Goal: Information Seeking & Learning: Learn about a topic

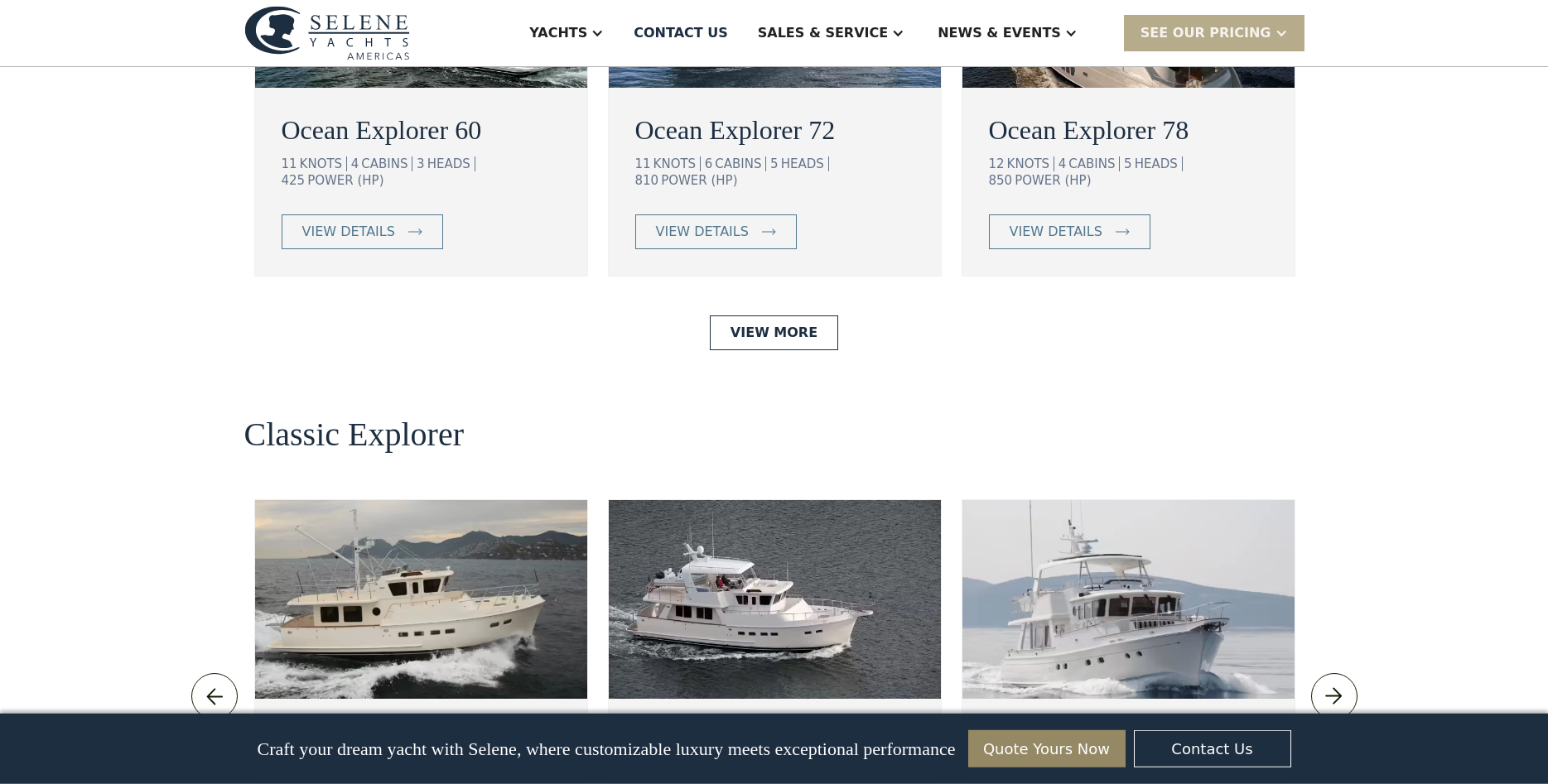
scroll to position [3295, 0]
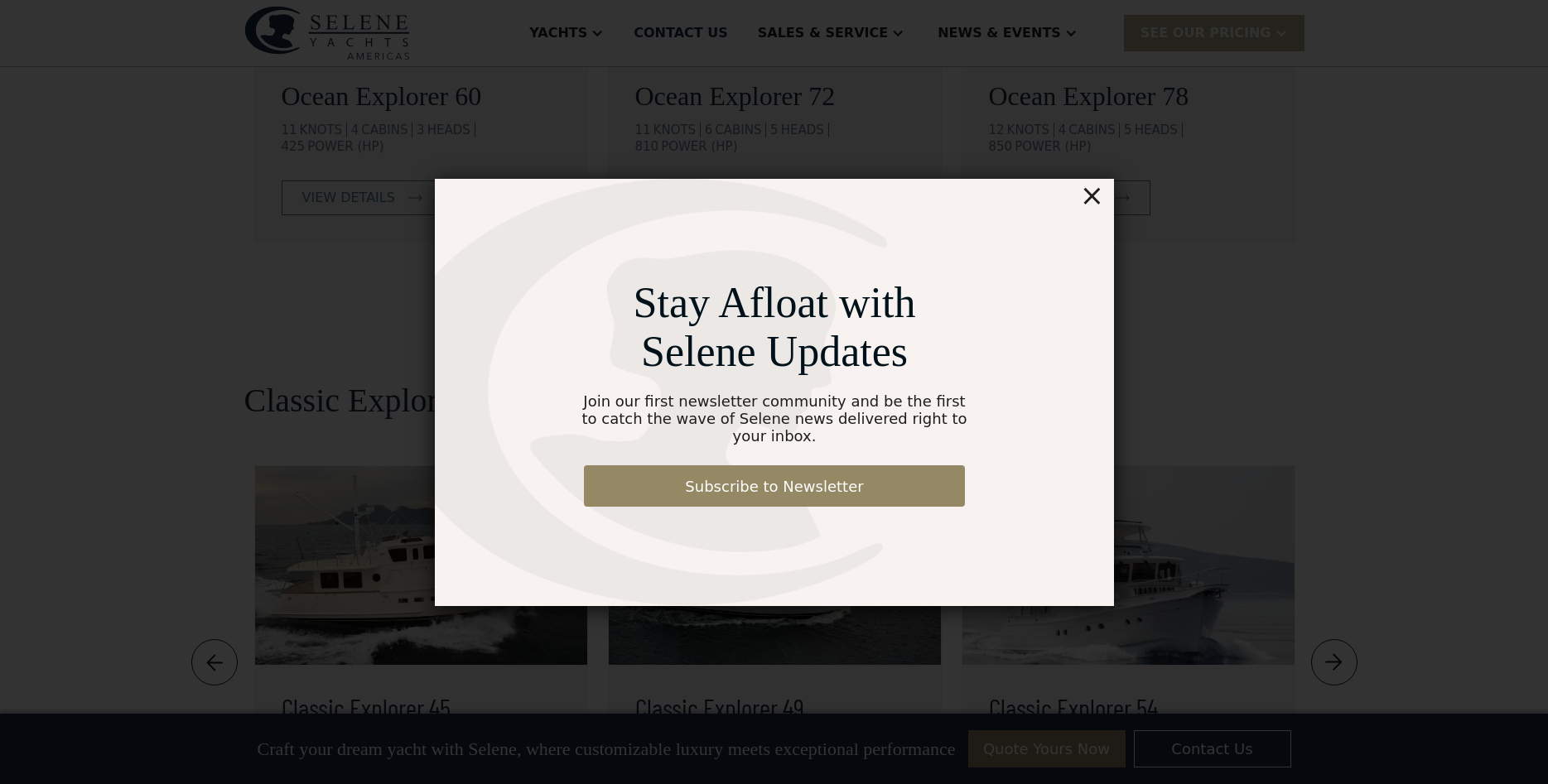
click at [1099, 201] on div "×" at bounding box center [1091, 196] width 24 height 33
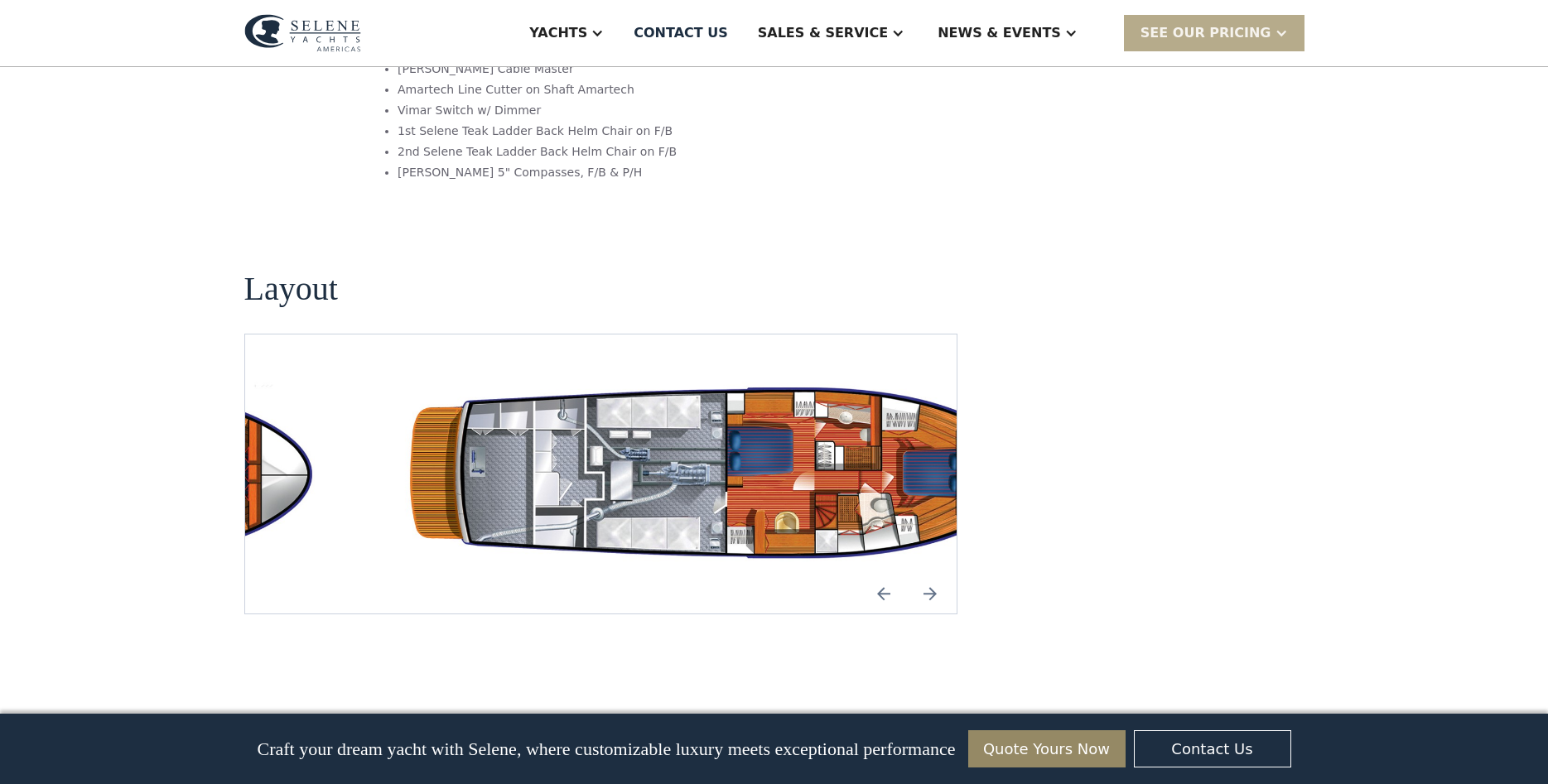
scroll to position [2788, 0]
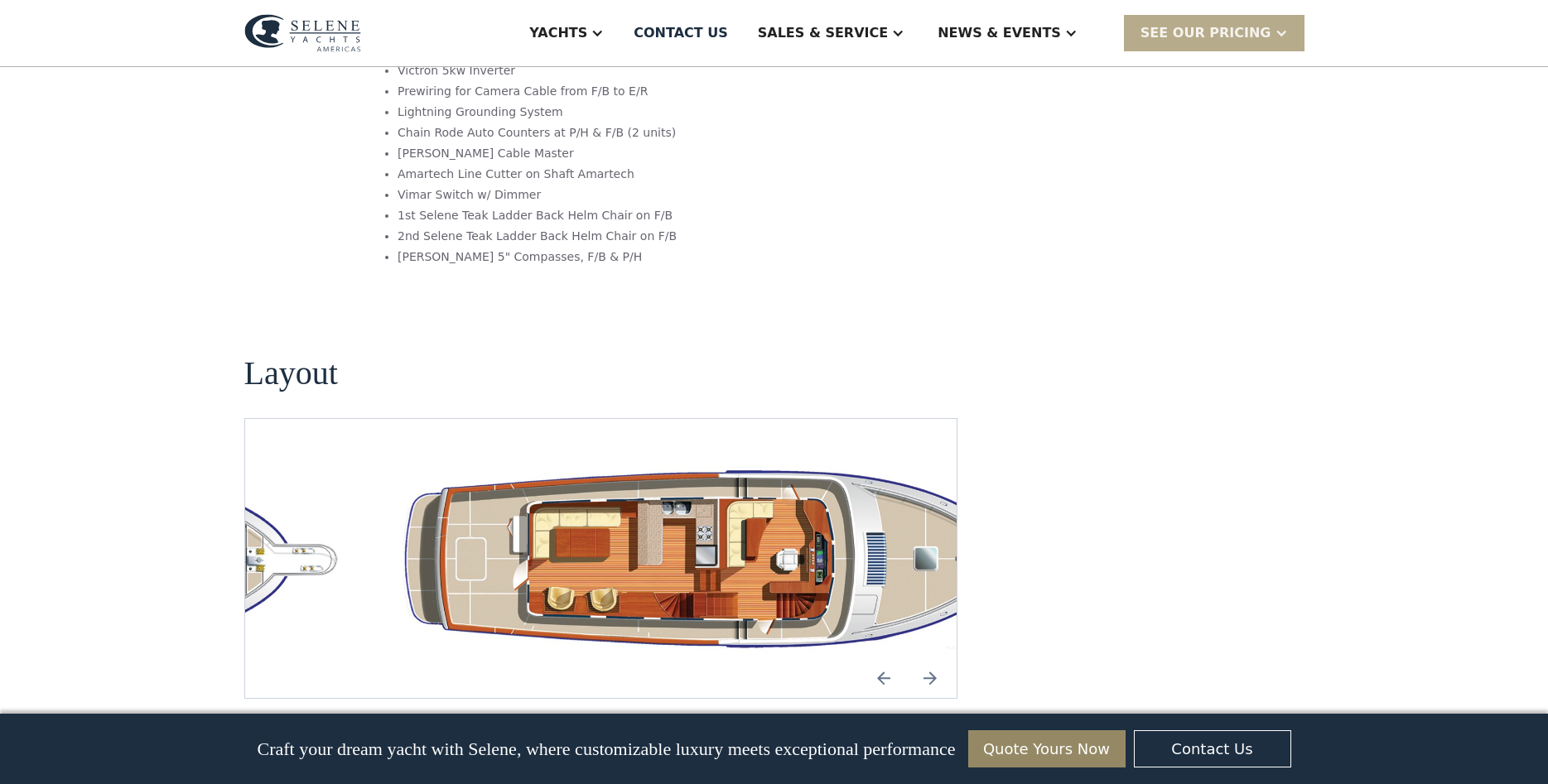
click at [885, 658] on img "Previous slide" at bounding box center [884, 679] width 40 height 40
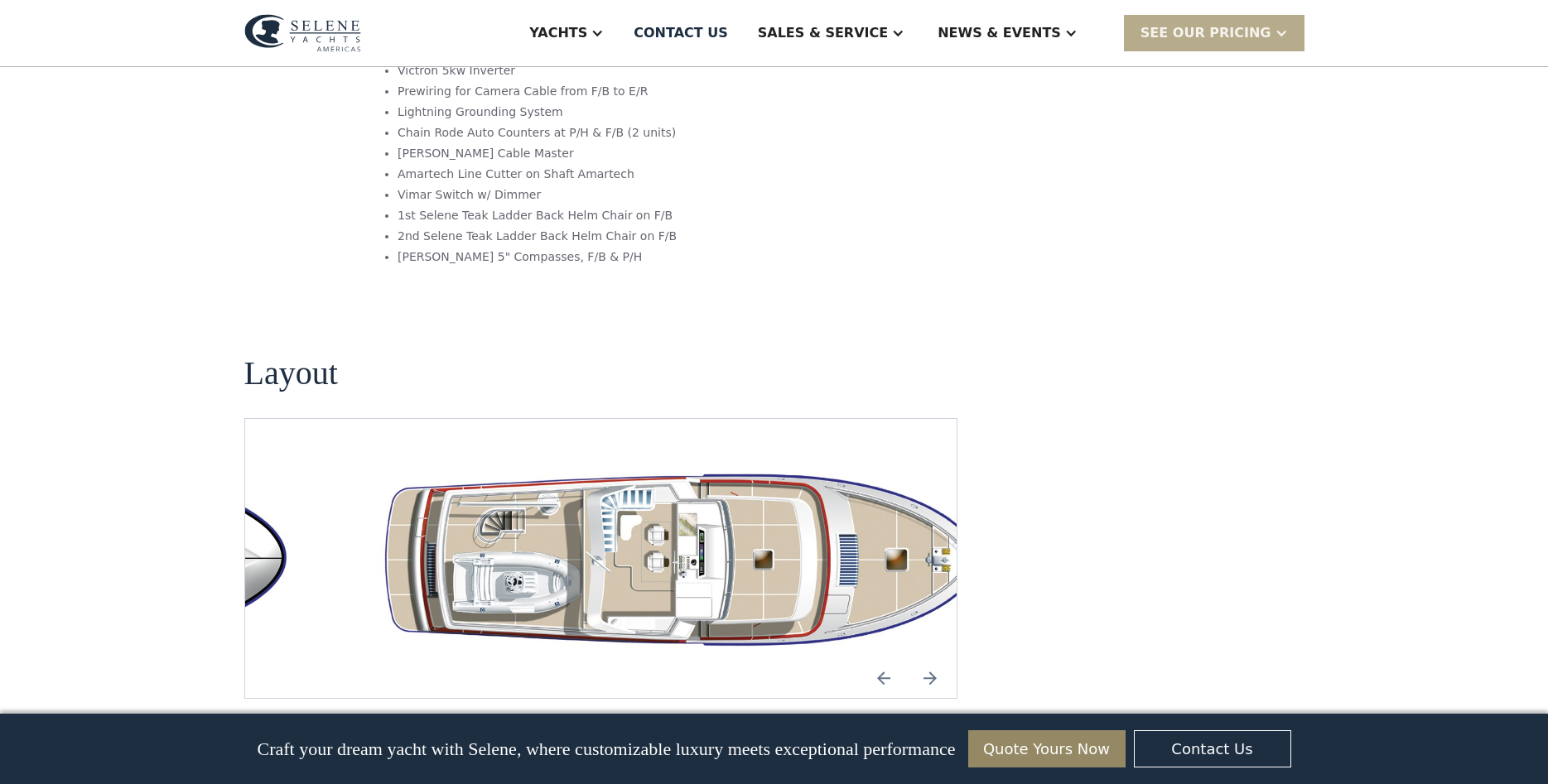
click at [885, 658] on img "Previous slide" at bounding box center [884, 679] width 40 height 40
click at [887, 658] on img "Previous slide" at bounding box center [884, 679] width 40 height 40
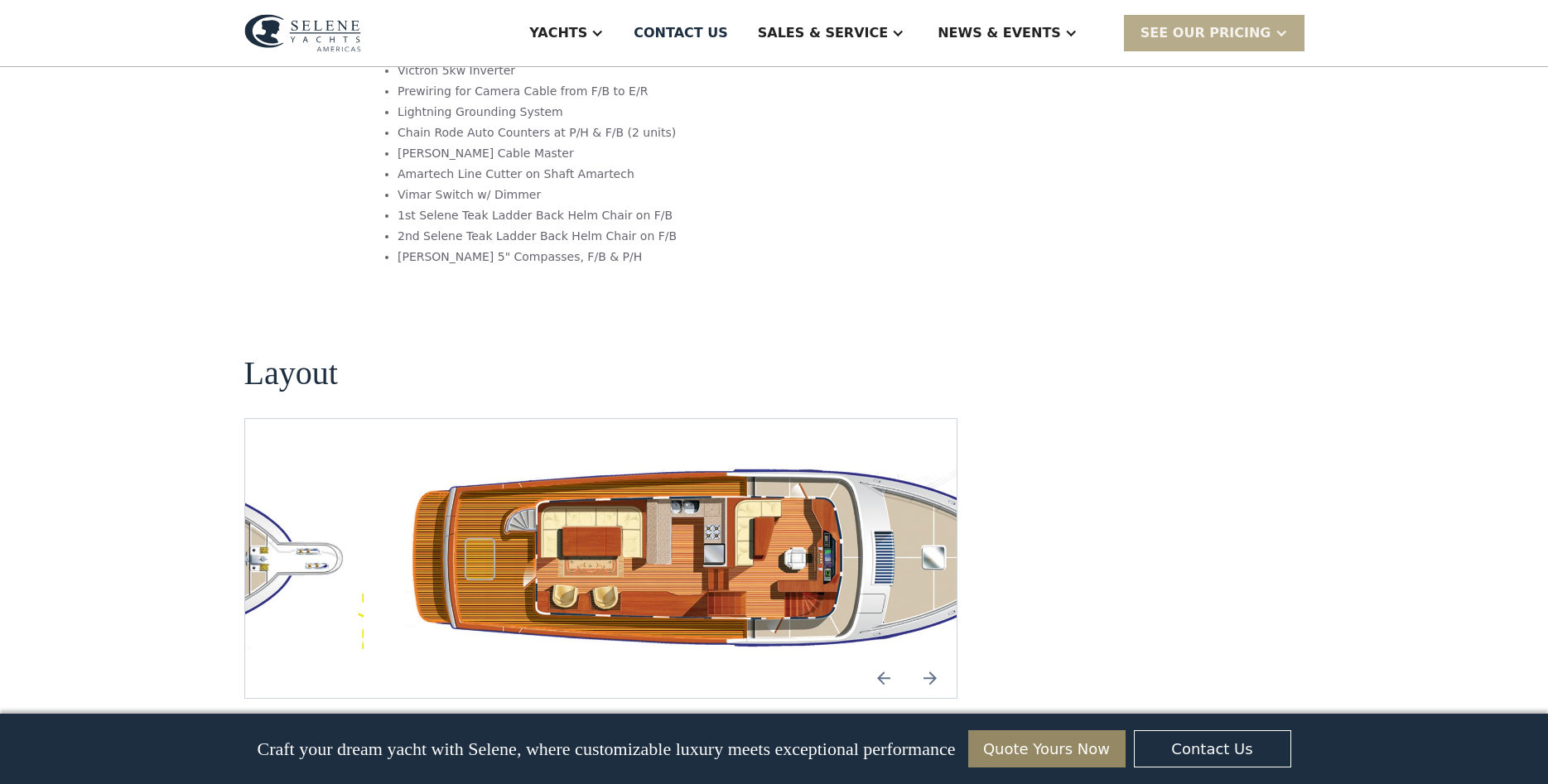
click at [874, 658] on img "Previous slide" at bounding box center [884, 679] width 40 height 40
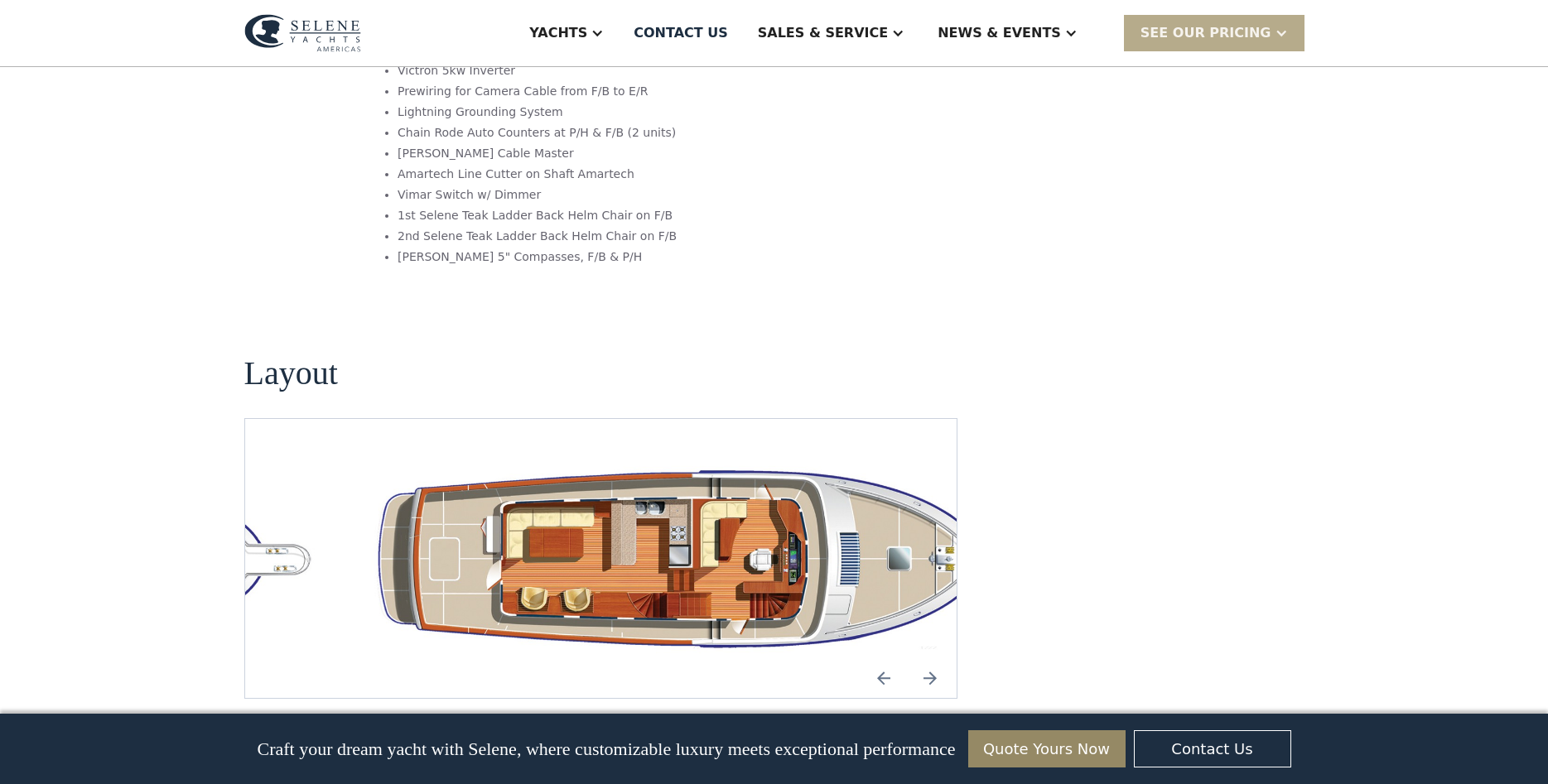
click at [936, 658] on img "Next slide" at bounding box center [930, 679] width 40 height 40
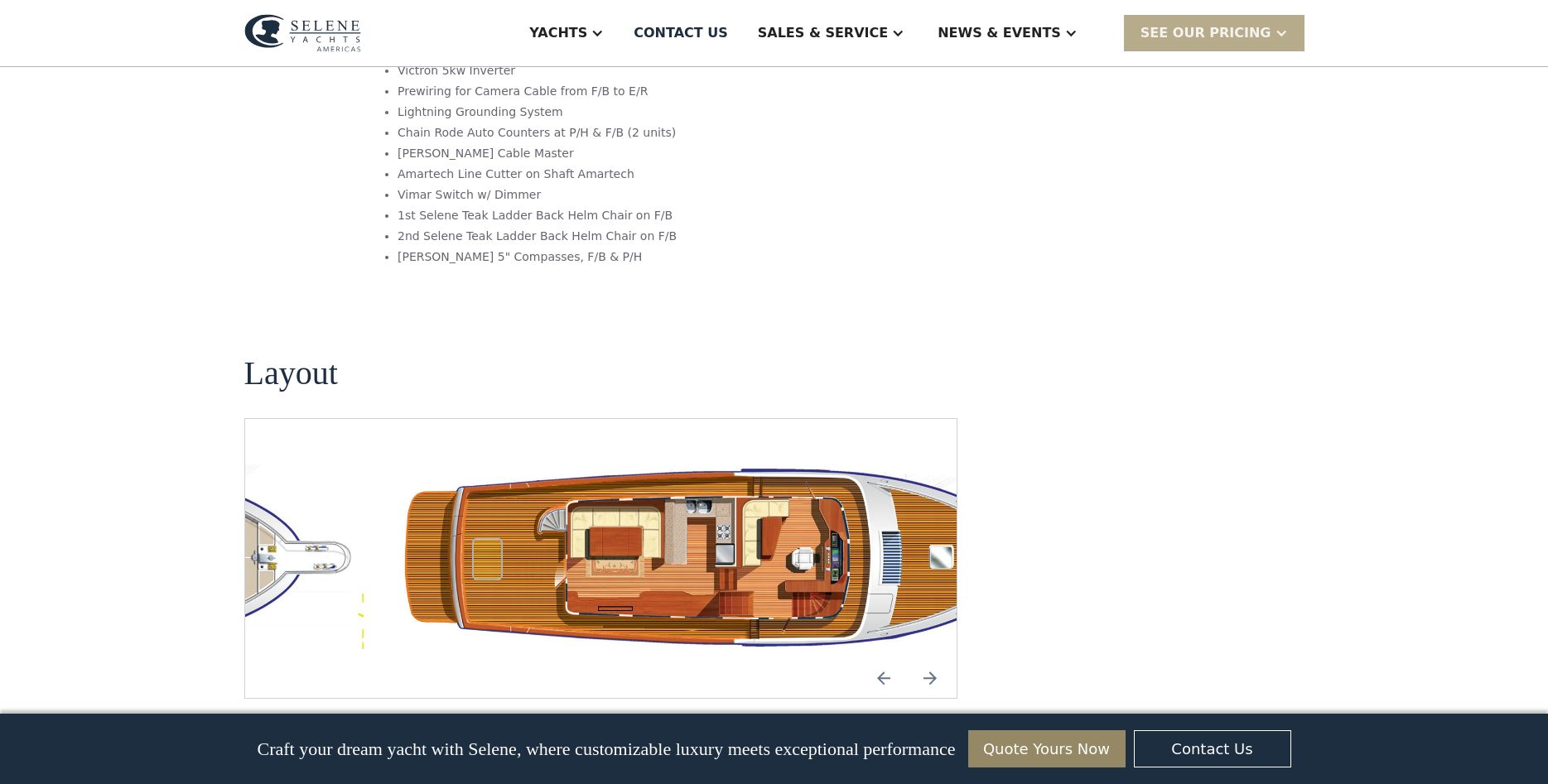
click at [937, 658] on img "Next slide" at bounding box center [930, 679] width 40 height 40
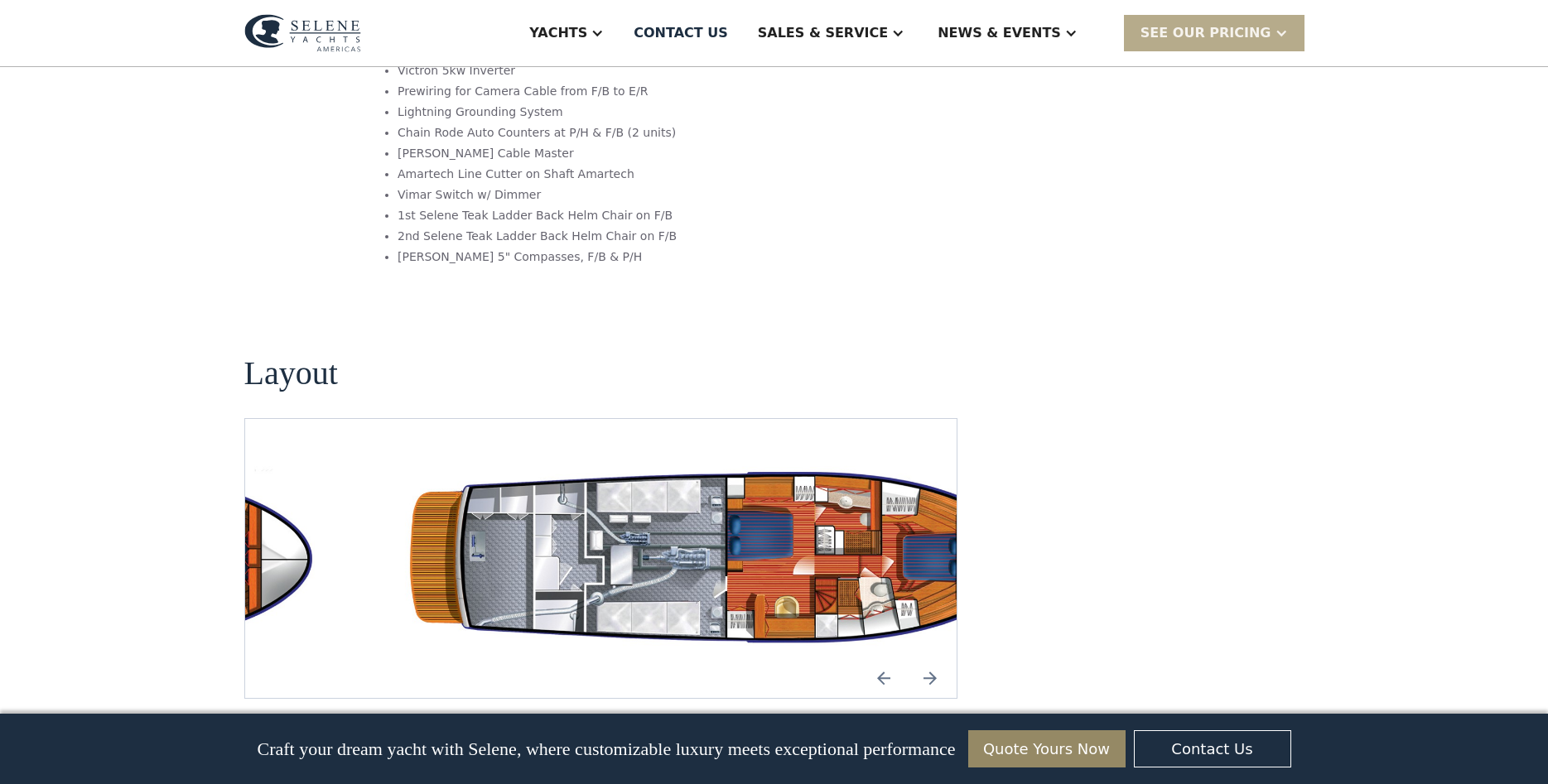
click at [886, 658] on img "Previous slide" at bounding box center [884, 679] width 40 height 40
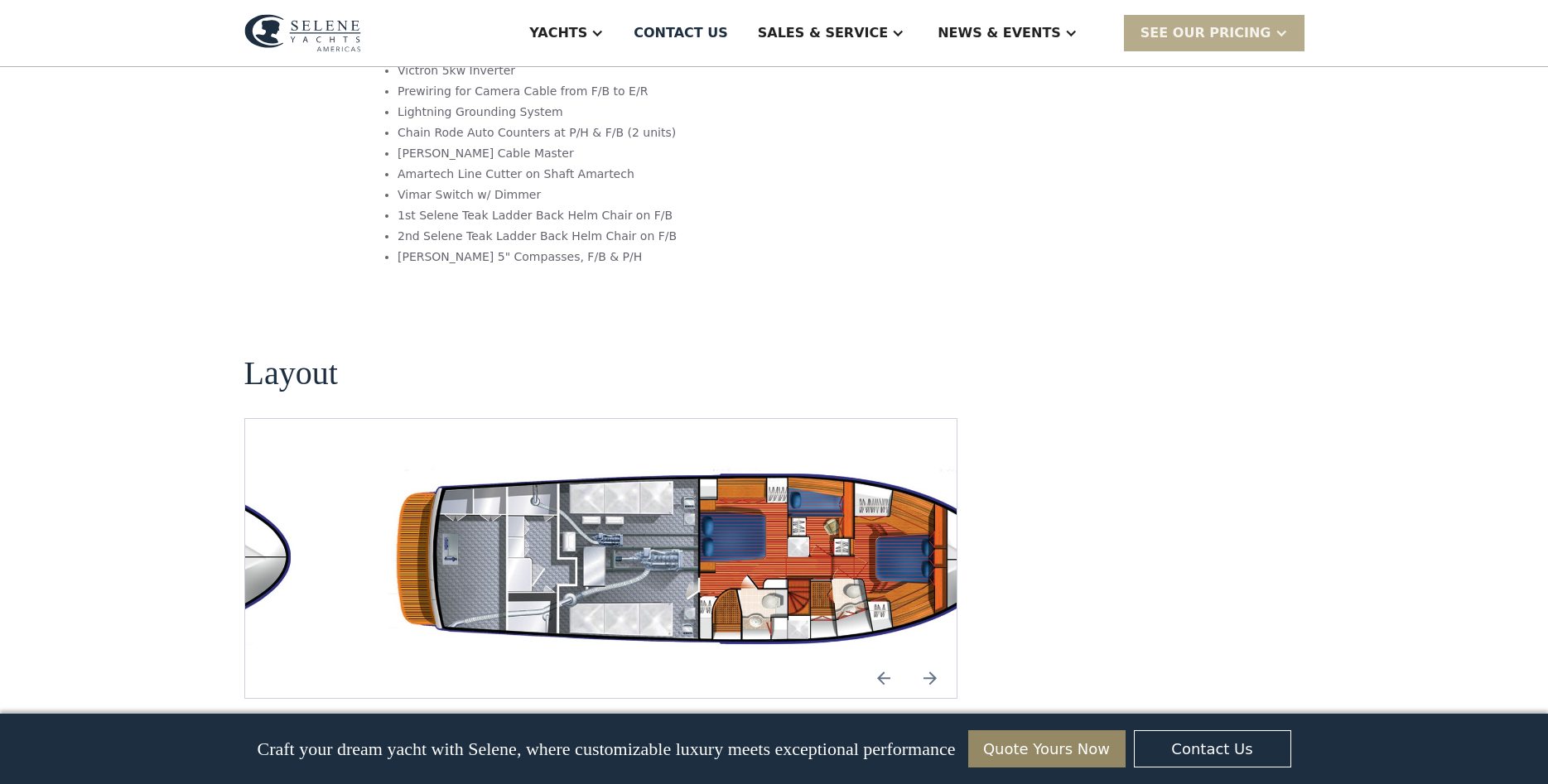
click at [886, 658] on img "Previous slide" at bounding box center [884, 679] width 40 height 40
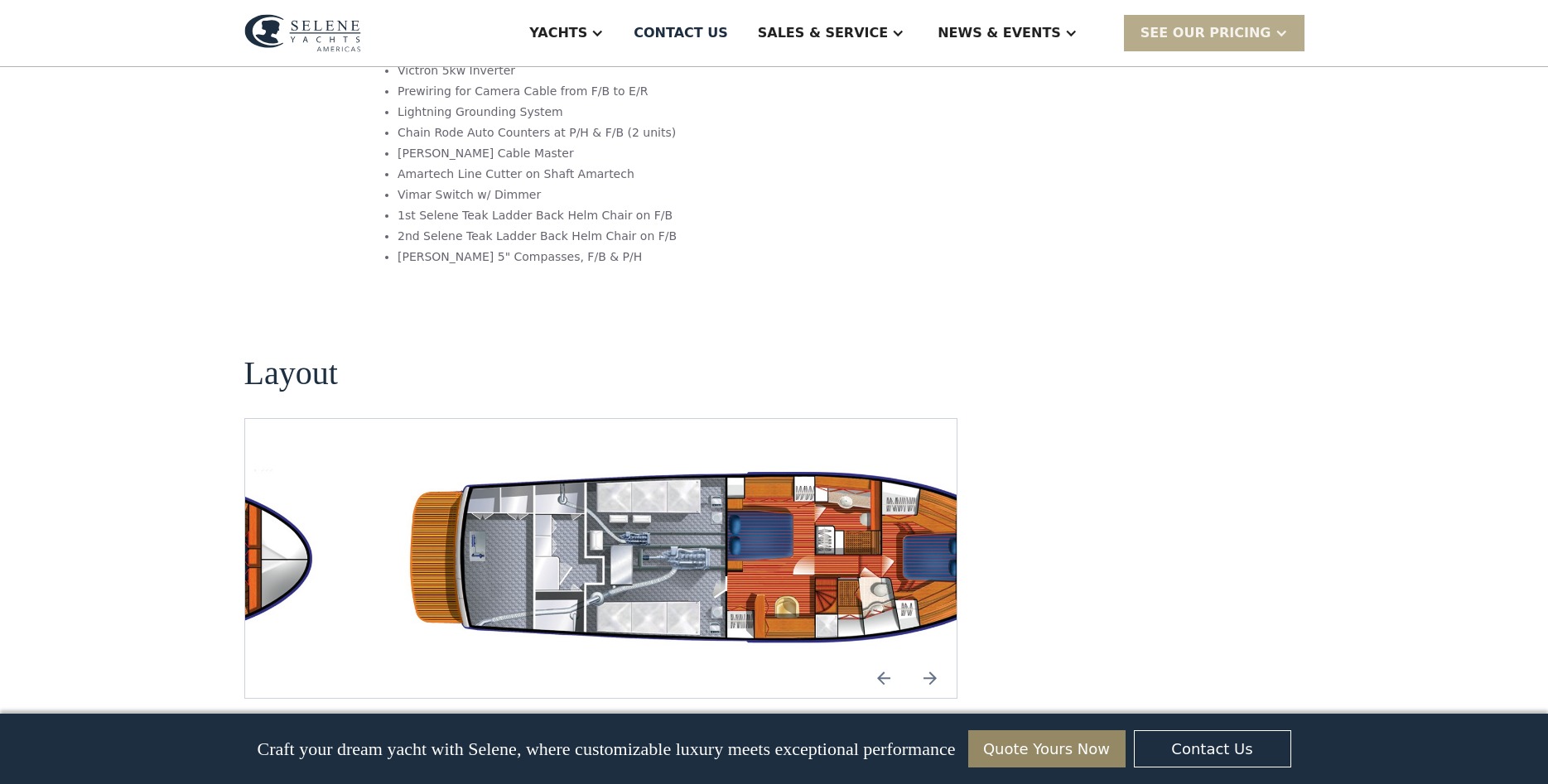
click at [930, 658] on img "Next slide" at bounding box center [930, 679] width 40 height 40
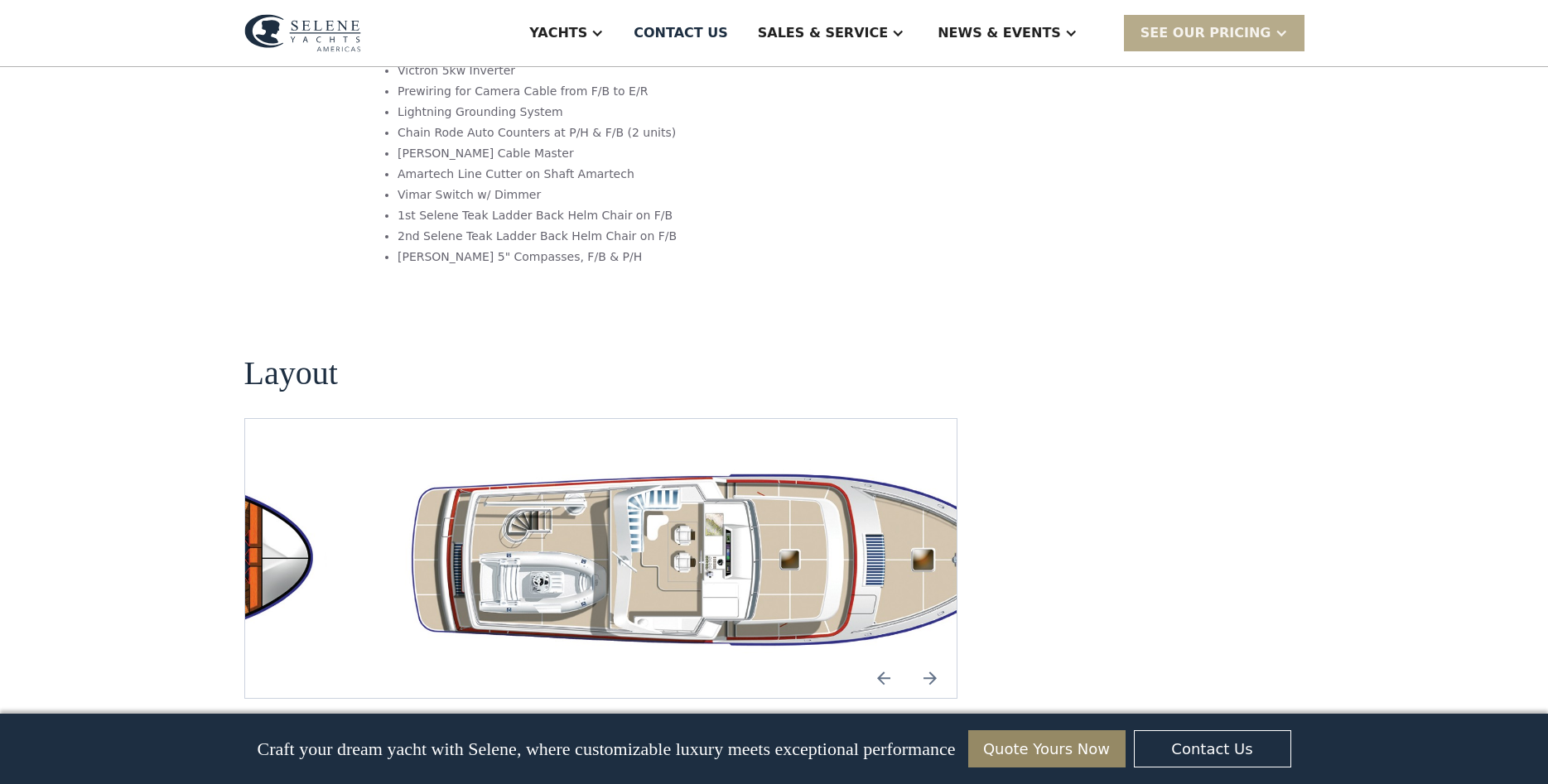
click at [930, 658] on img "Next slide" at bounding box center [930, 679] width 40 height 40
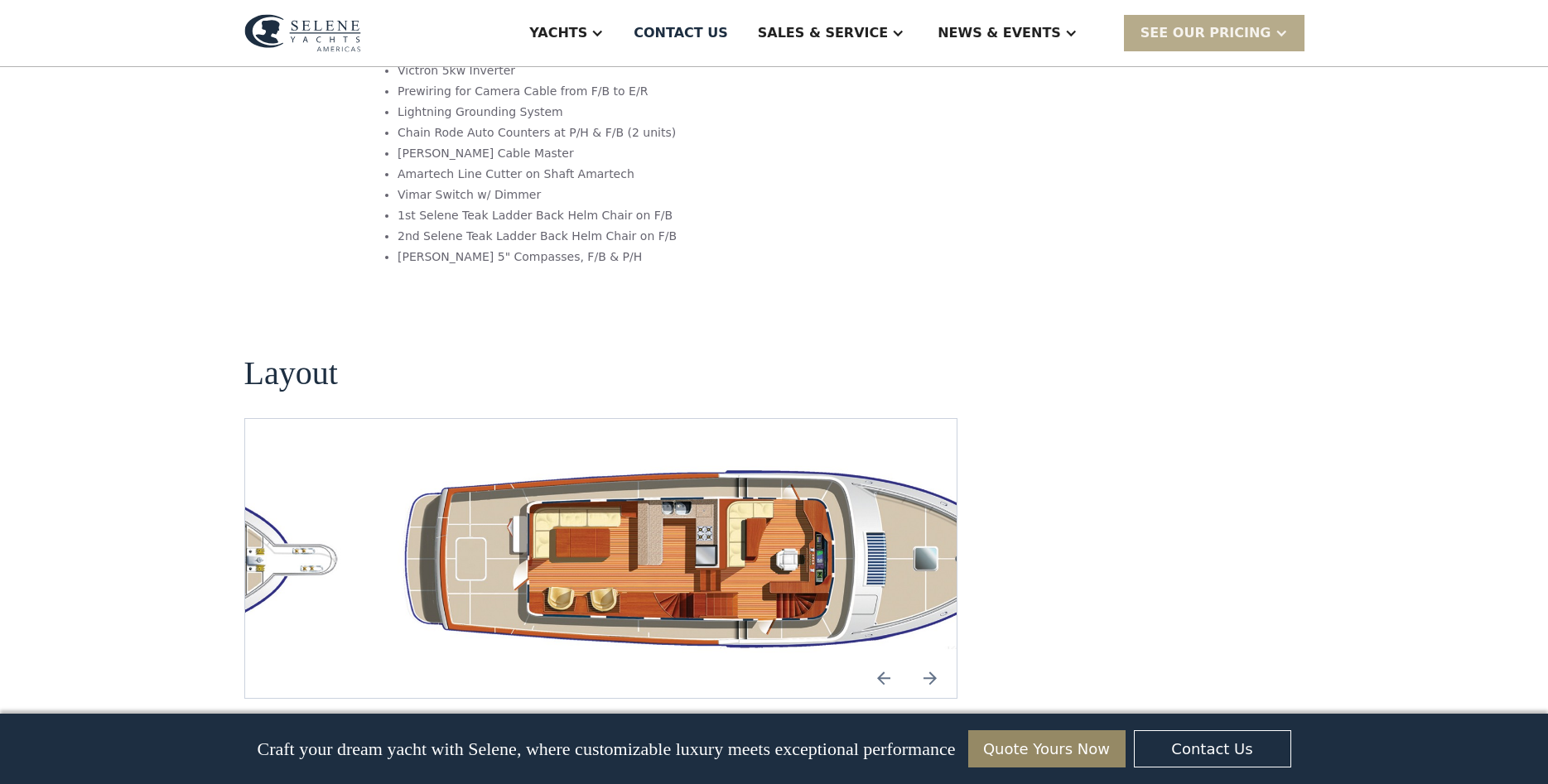
click at [930, 658] on img "Next slide" at bounding box center [930, 679] width 40 height 40
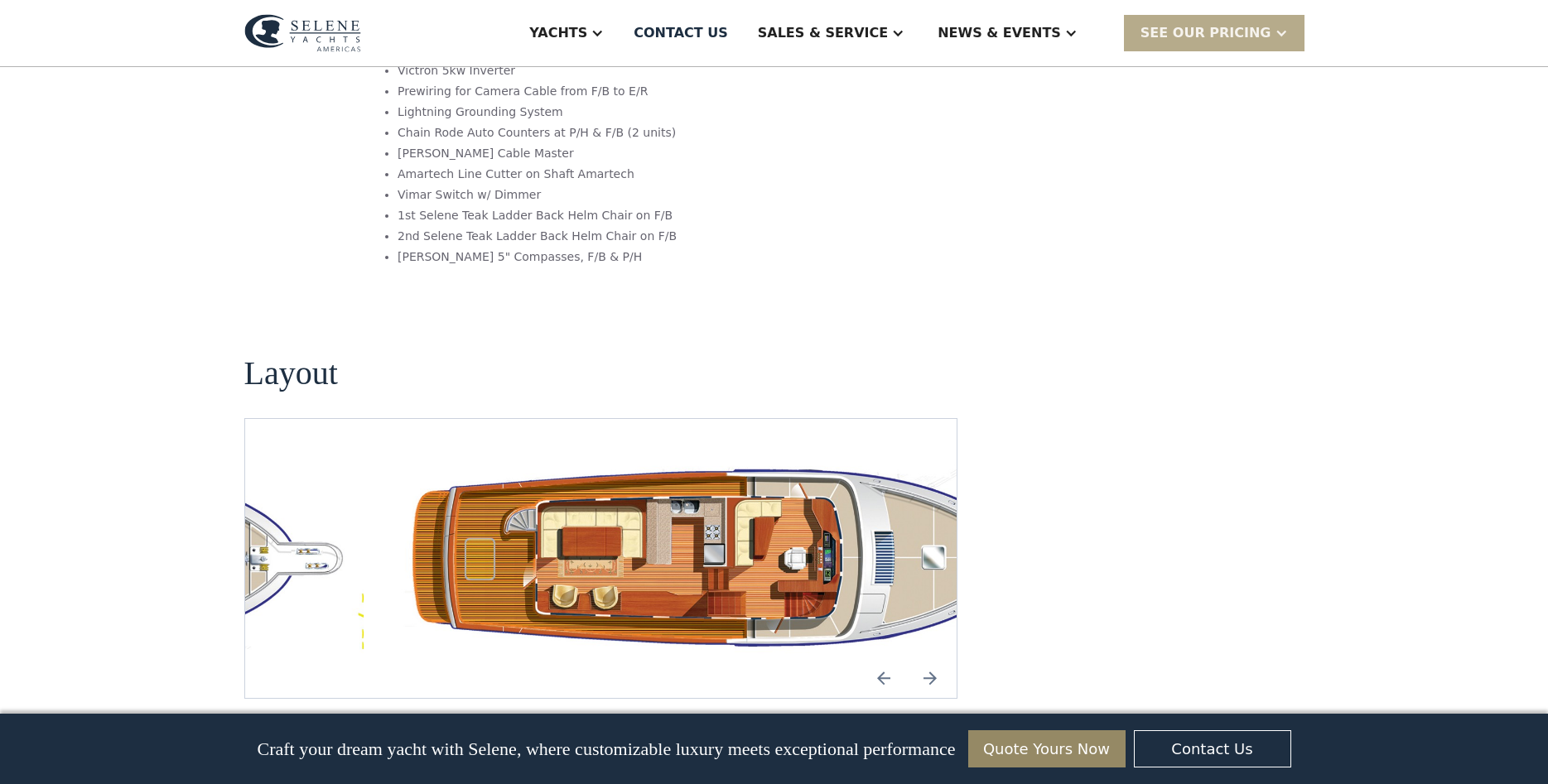
click at [930, 658] on img "Next slide" at bounding box center [930, 679] width 40 height 40
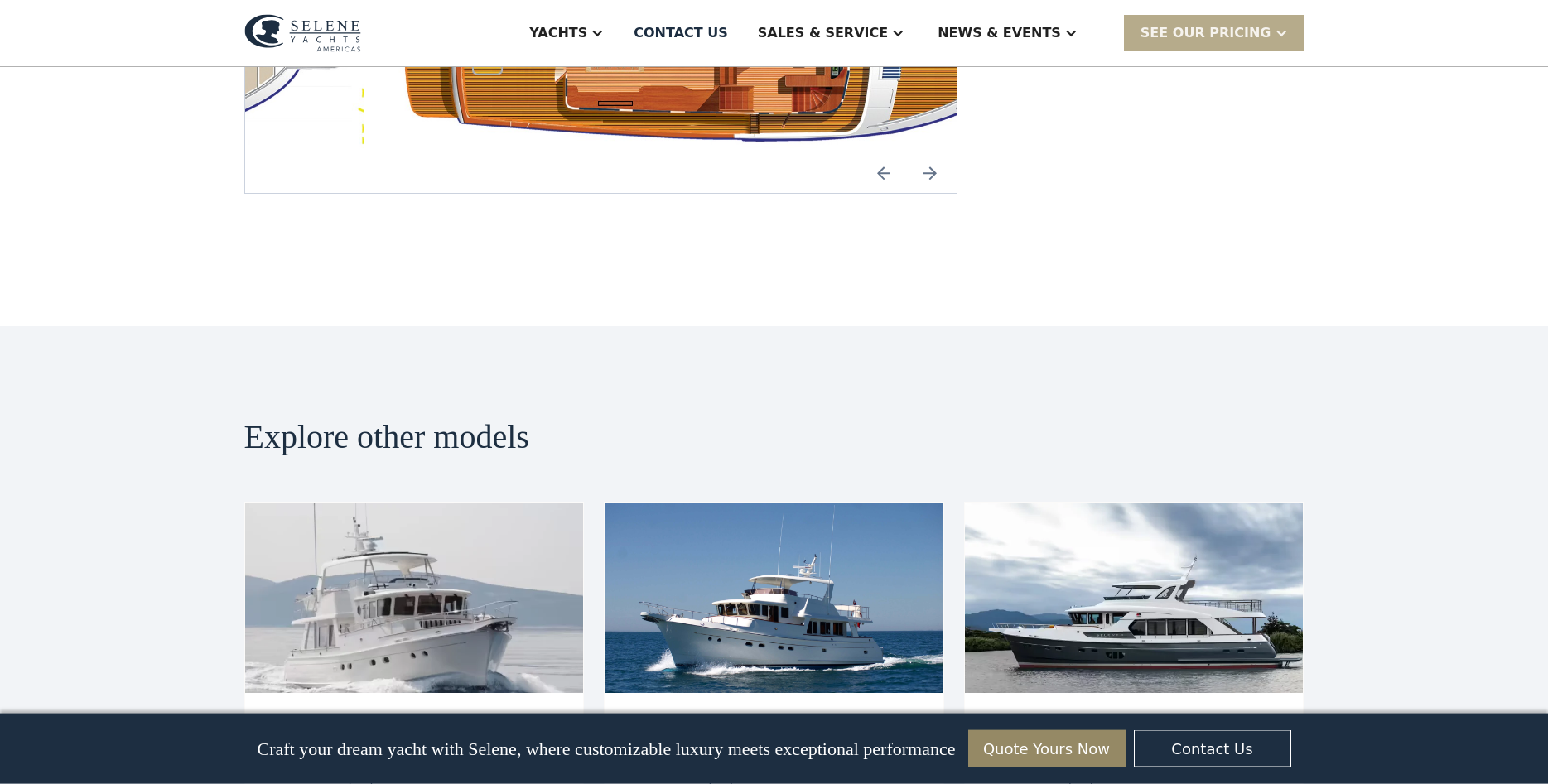
scroll to position [3462, 0]
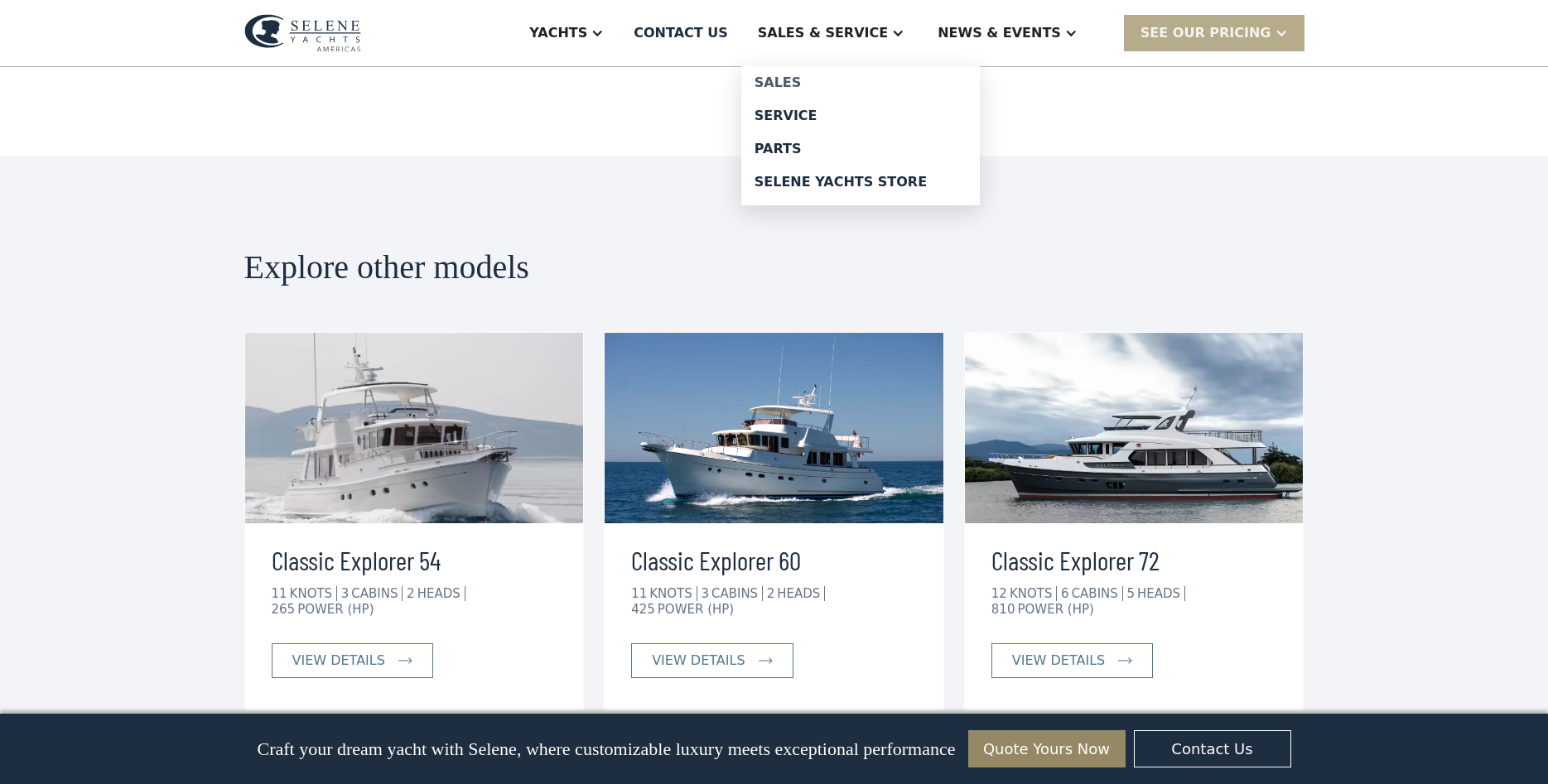
drag, startPoint x: 840, startPoint y: 84, endPoint x: 877, endPoint y: 182, distance: 104.8
click at [840, 85] on div "Sales" at bounding box center [860, 83] width 212 height 13
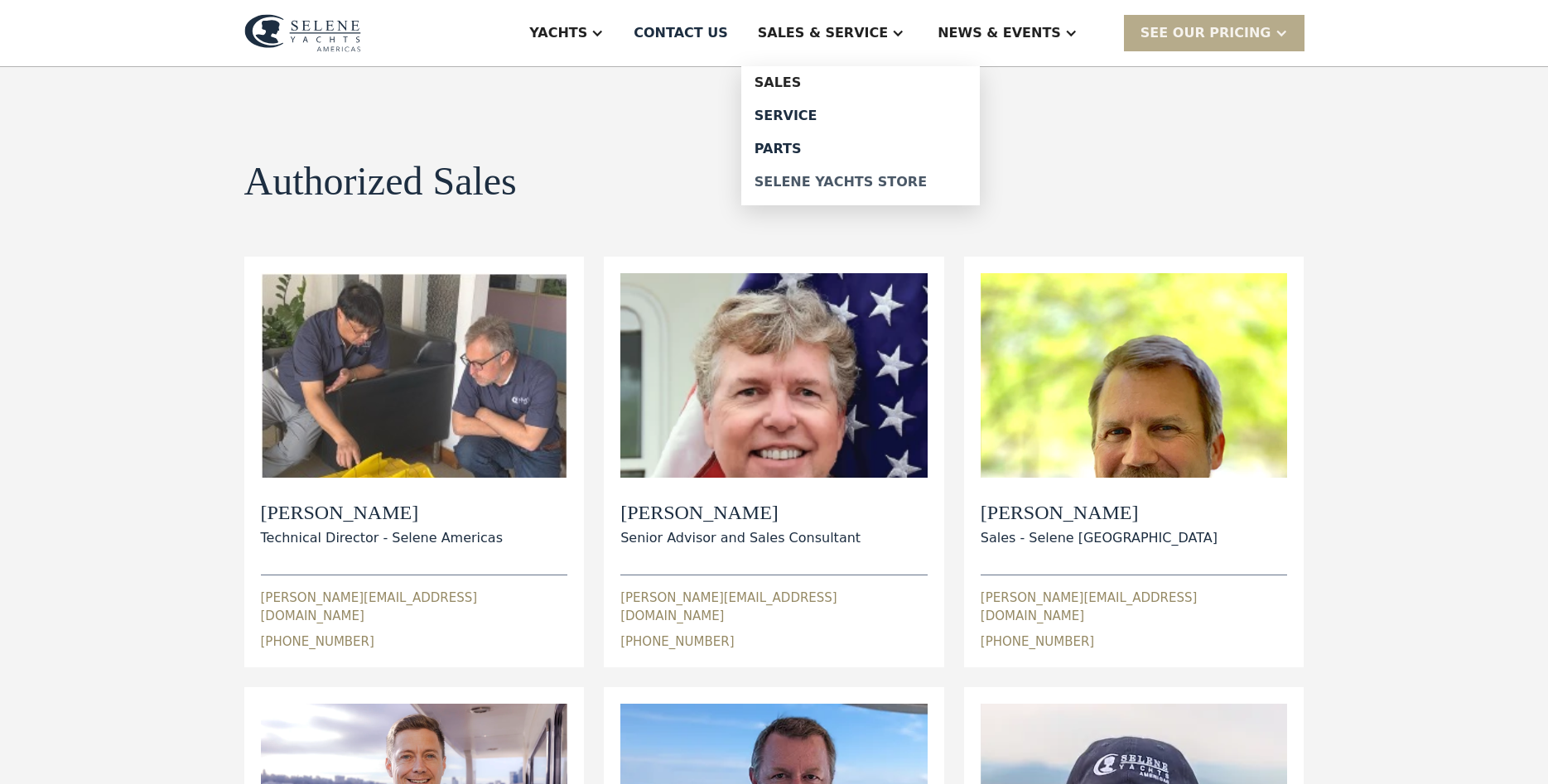
click at [879, 187] on div "Selene Yachts Store" at bounding box center [860, 182] width 212 height 13
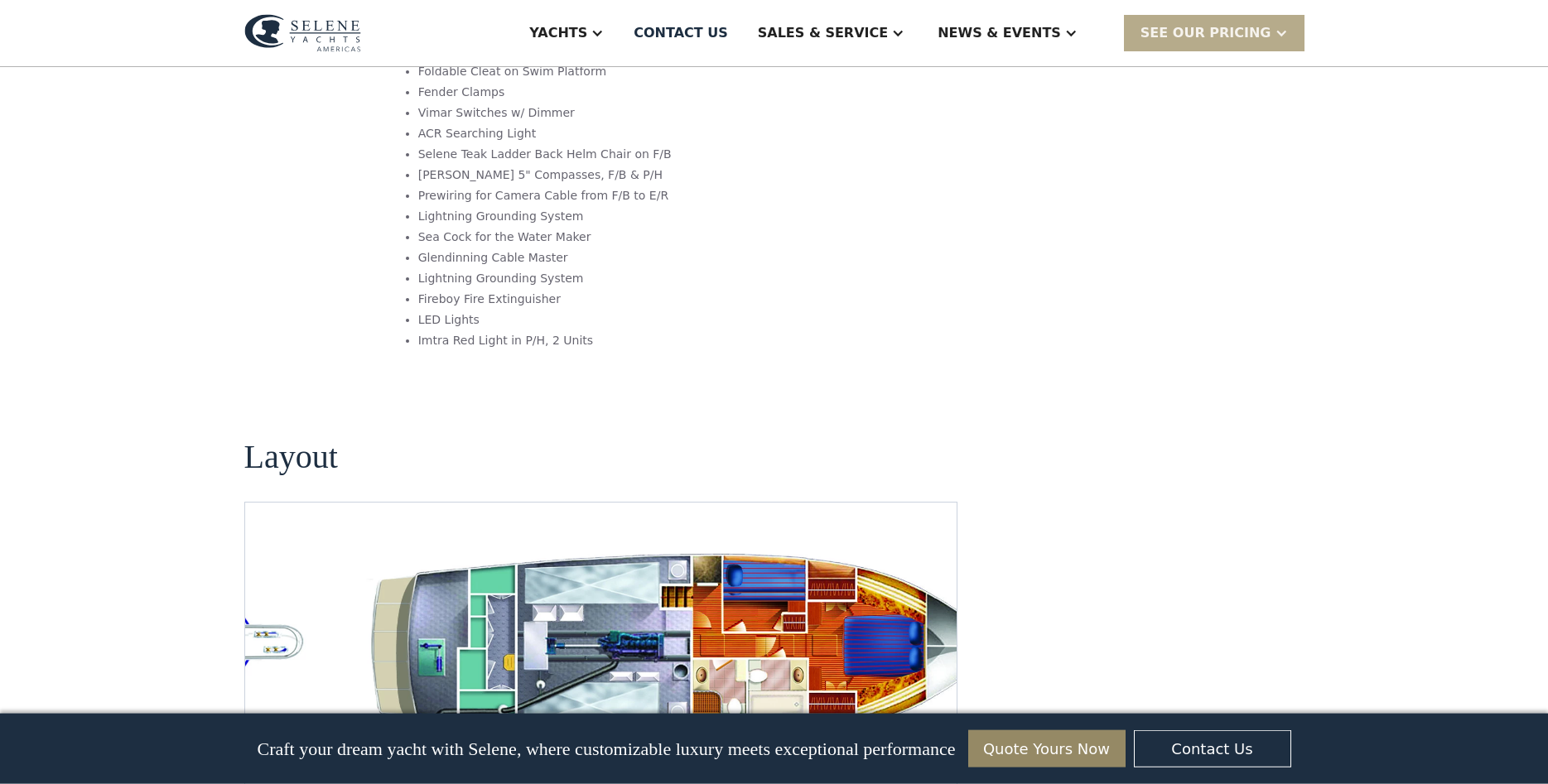
scroll to position [2872, 0]
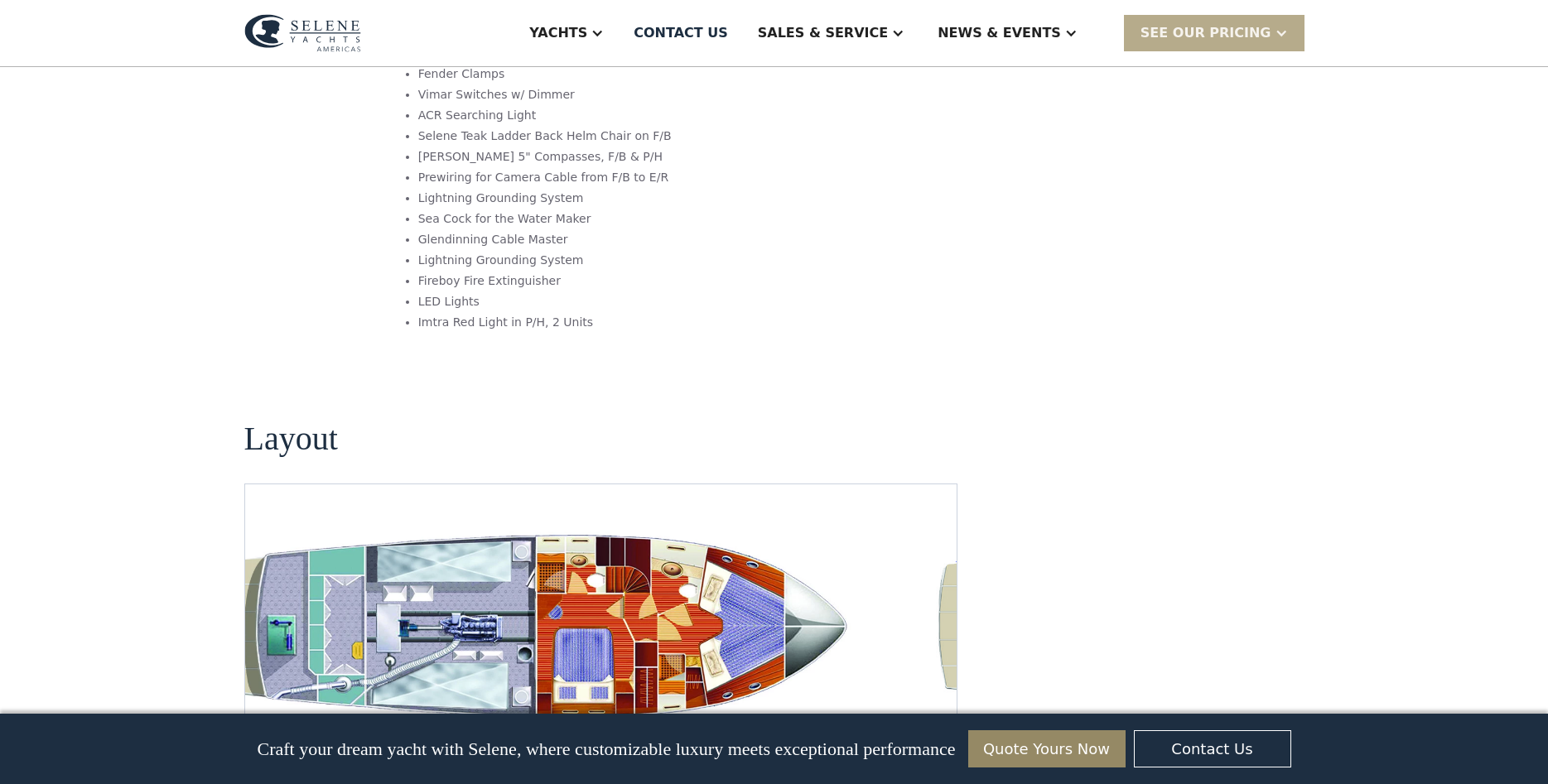
click at [584, 525] on img "open lightbox" at bounding box center [541, 628] width 686 height 208
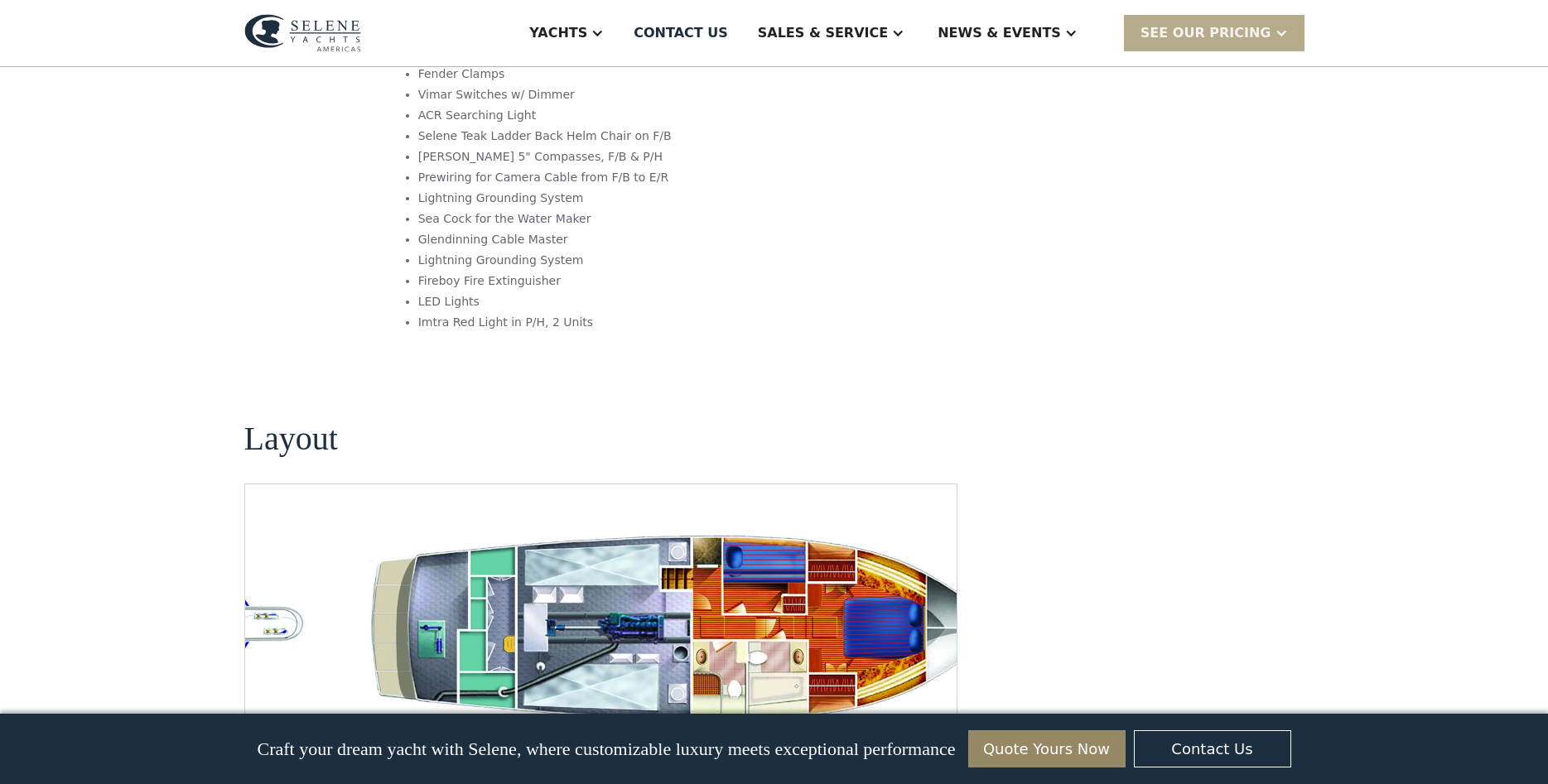
click at [556, 548] on img "open lightbox" at bounding box center [681, 628] width 686 height 208
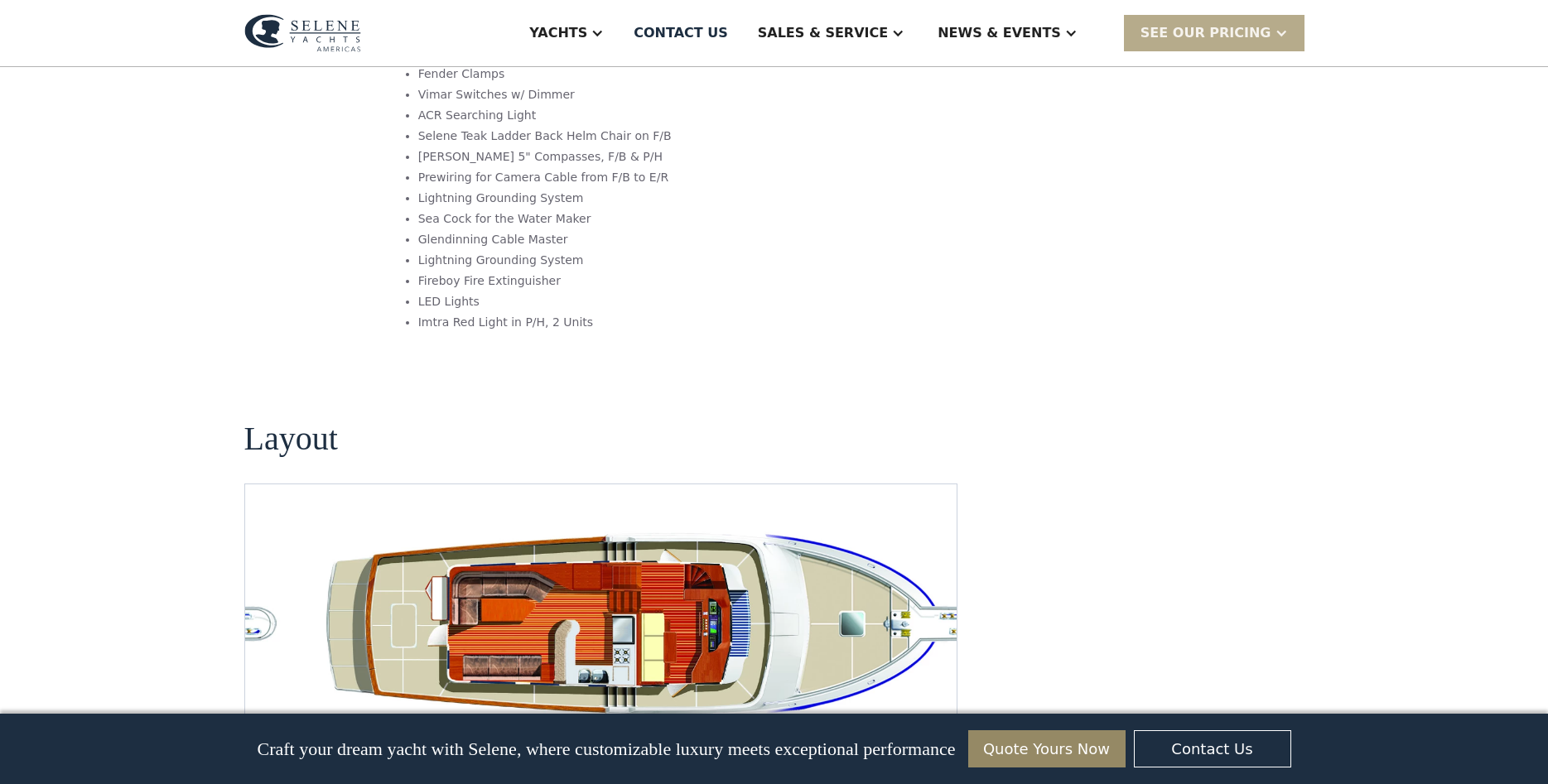
click at [632, 550] on img "open lightbox" at bounding box center [654, 628] width 686 height 208
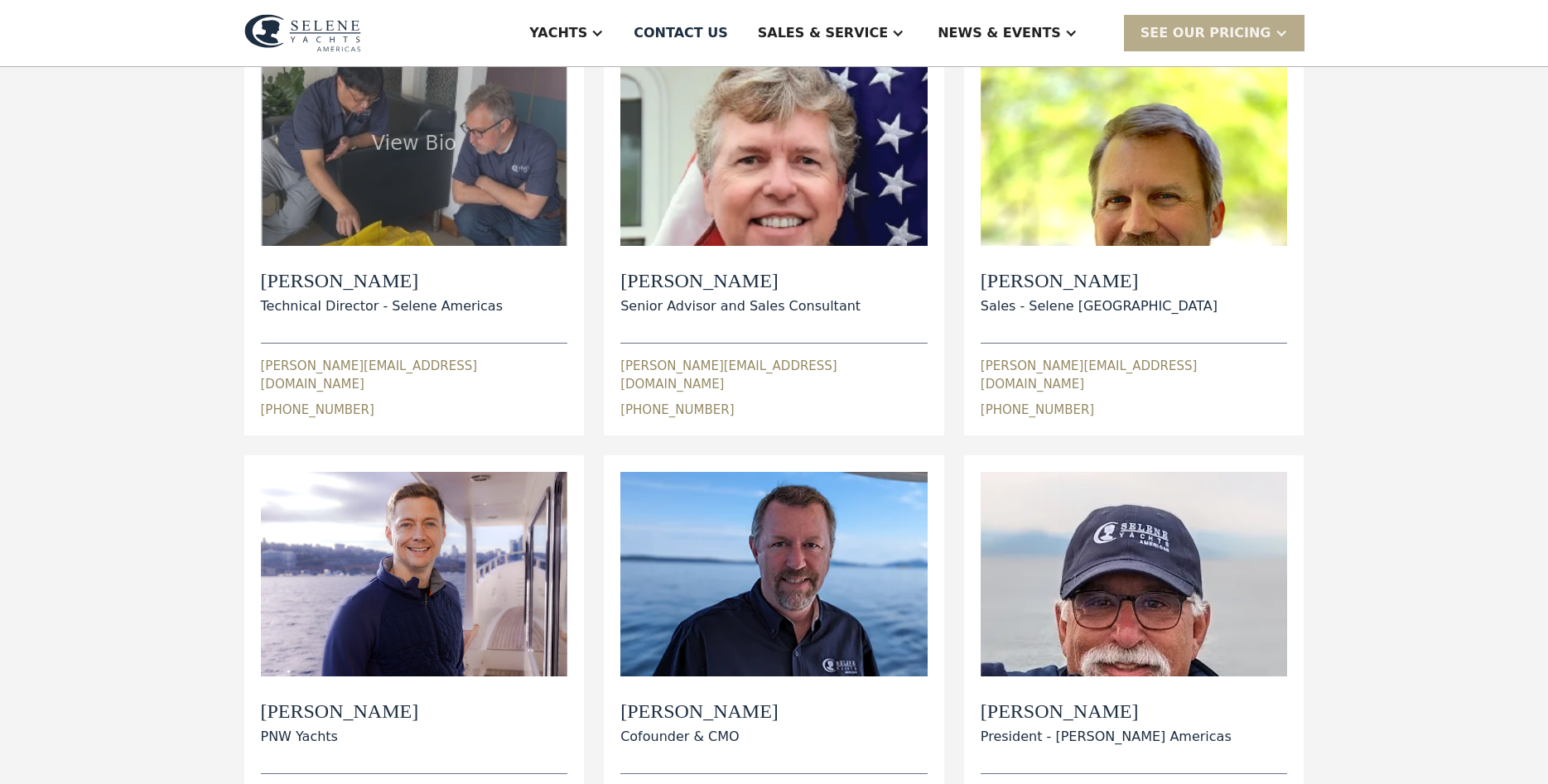
scroll to position [423, 0]
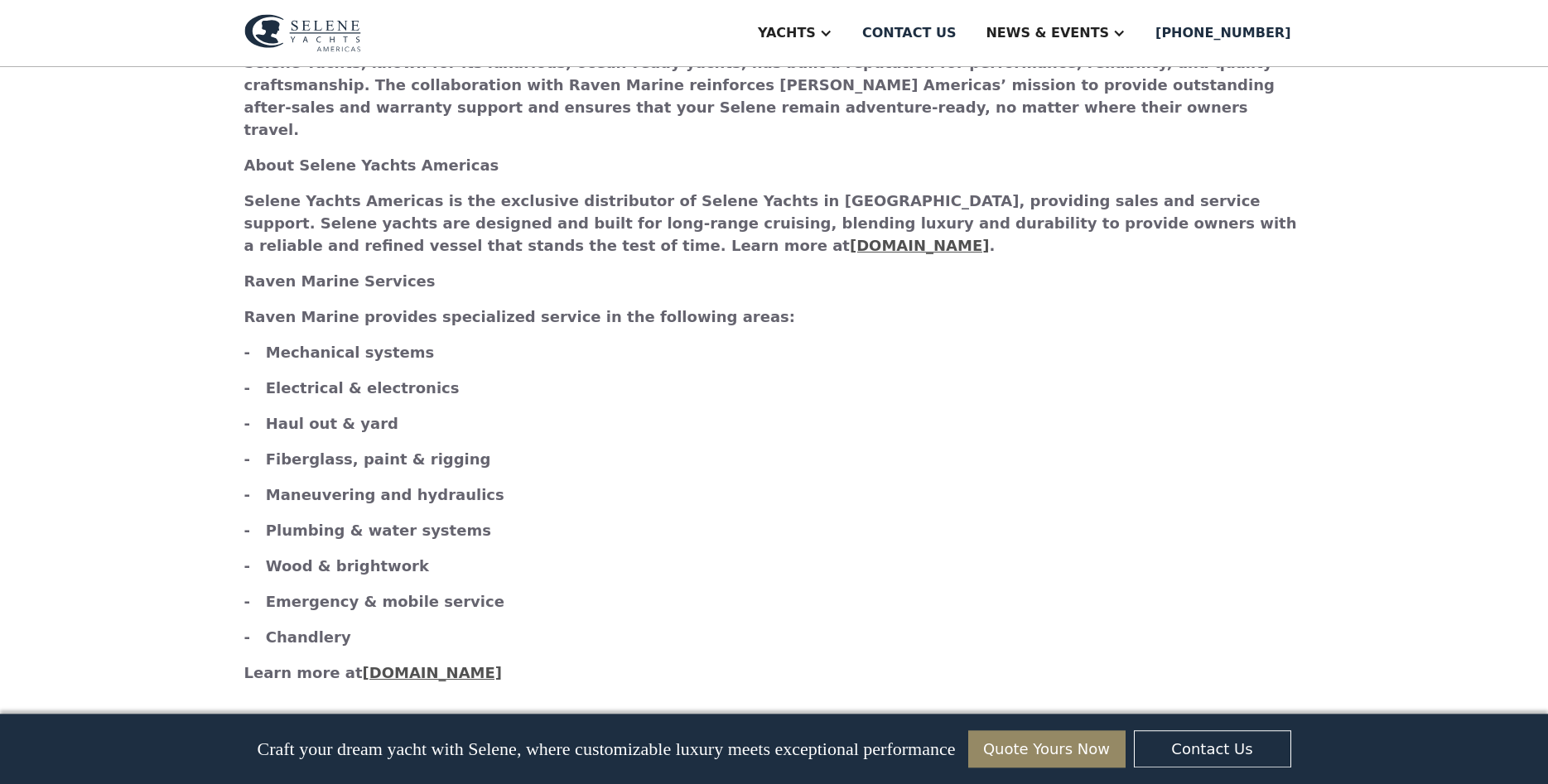
scroll to position [1689, 0]
